Goal: Book appointment/travel/reservation

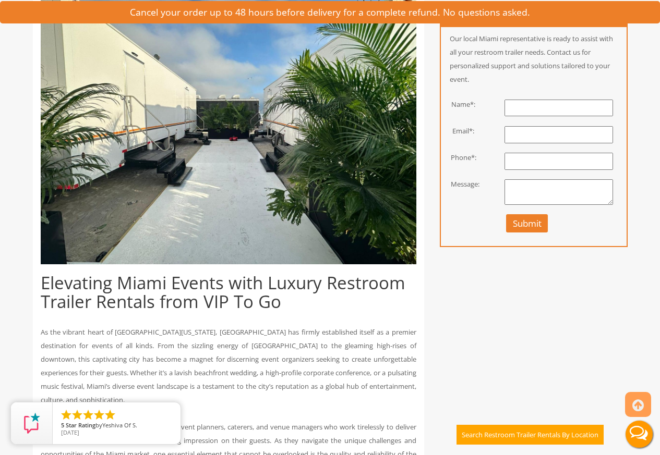
scroll to position [375, 0]
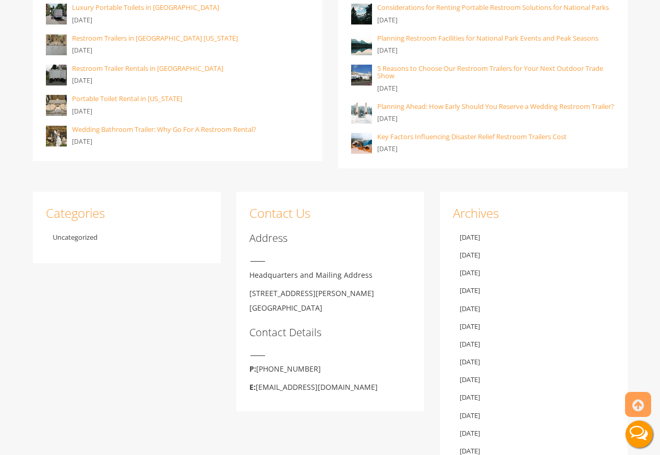
scroll to position [313, 0]
